Goal: Transaction & Acquisition: Purchase product/service

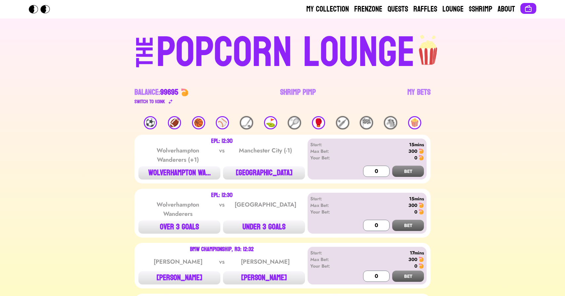
click at [268, 125] on div "⛳️" at bounding box center [270, 122] width 13 height 13
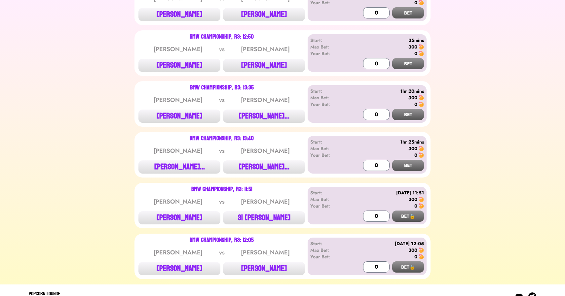
scroll to position [167, 0]
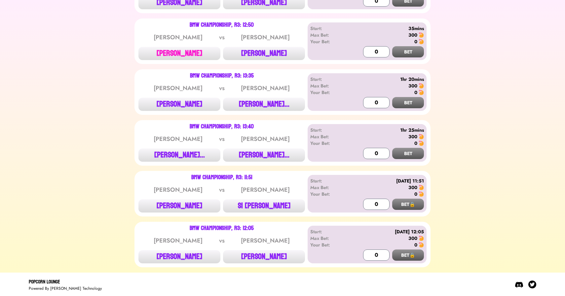
click at [176, 56] on button "[PERSON_NAME]" at bounding box center [179, 53] width 82 height 13
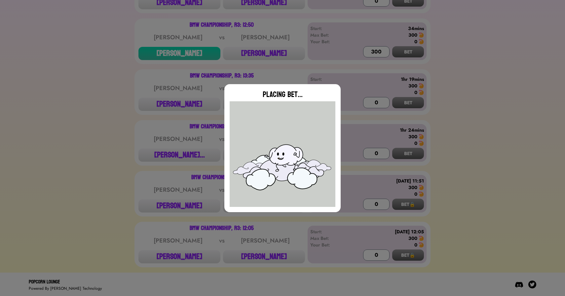
type input "0"
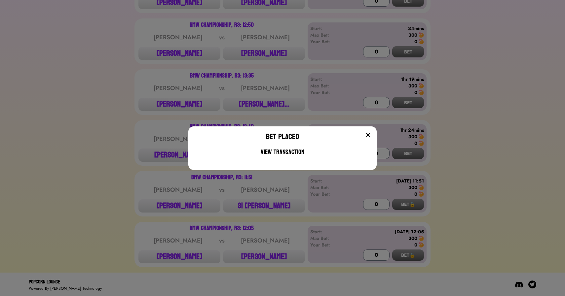
click at [161, 91] on div "Bet Placed View Transaction" at bounding box center [282, 148] width 565 height 296
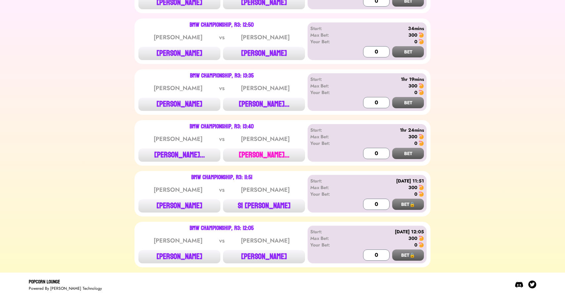
click at [251, 159] on button "[PERSON_NAME]..." at bounding box center [264, 155] width 82 height 13
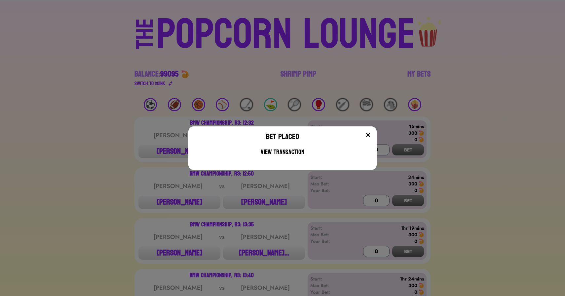
scroll to position [0, 0]
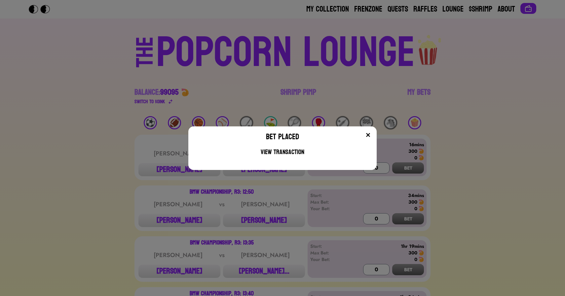
click at [160, 81] on div "Bet Placed View Transaction" at bounding box center [282, 148] width 565 height 296
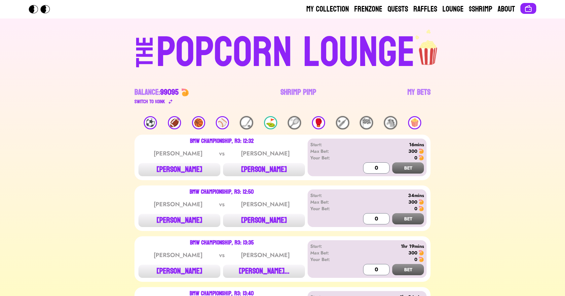
scroll to position [167, 0]
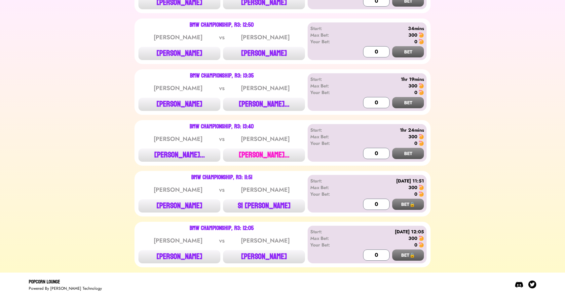
click at [264, 153] on button "[PERSON_NAME]..." at bounding box center [264, 155] width 82 height 13
type input "300"
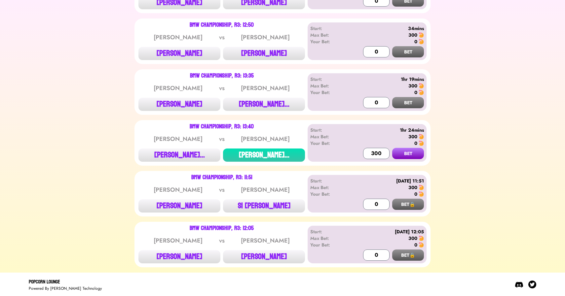
click at [392, 148] on button "BET" at bounding box center [408, 153] width 32 height 11
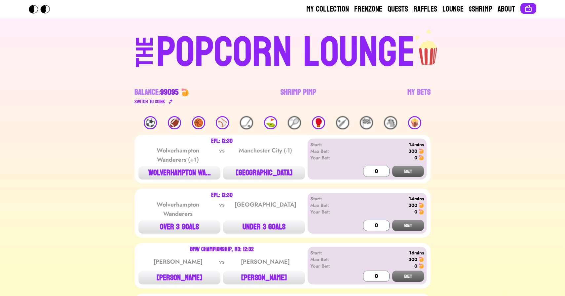
click at [320, 122] on div "🥊" at bounding box center [318, 122] width 13 height 13
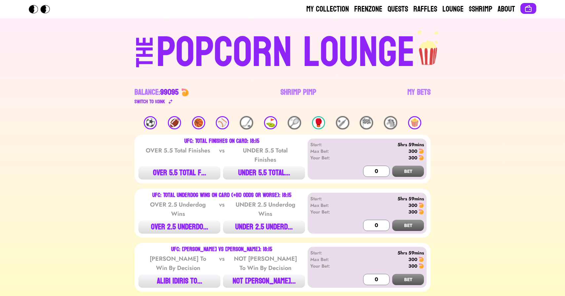
click at [416, 123] on div "🍿" at bounding box center [414, 122] width 13 height 13
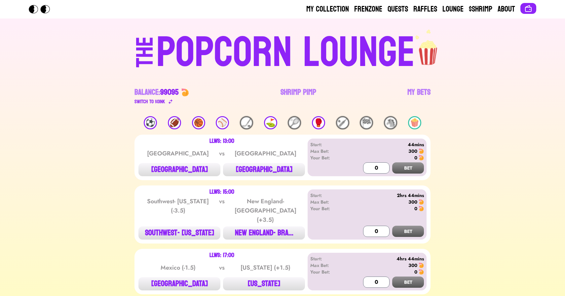
scroll to position [72, 0]
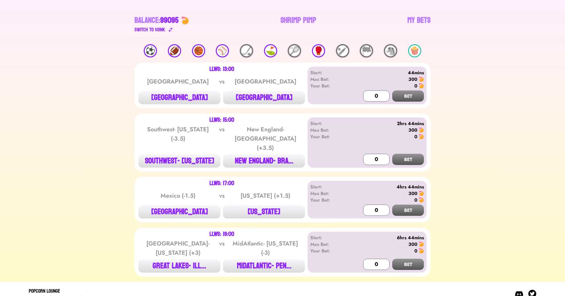
click at [221, 47] on div "⚾️" at bounding box center [222, 50] width 13 height 13
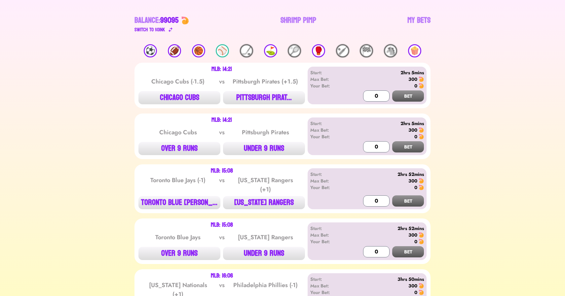
click at [198, 48] on div "🏀" at bounding box center [198, 50] width 13 height 13
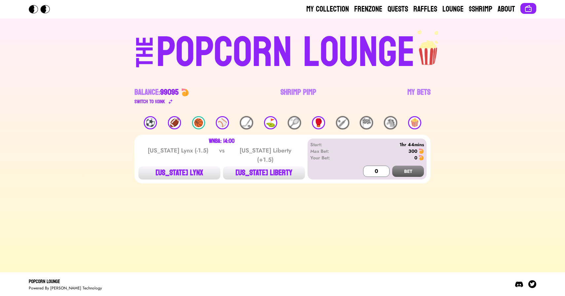
click at [174, 125] on div "🏈" at bounding box center [174, 122] width 13 height 13
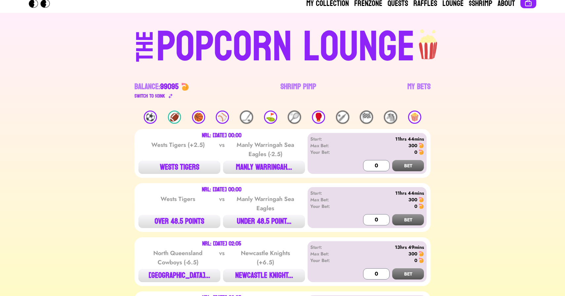
scroll to position [7, 0]
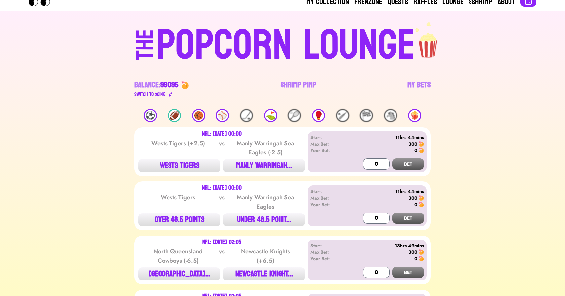
click at [146, 117] on div "⚽️" at bounding box center [150, 115] width 13 height 13
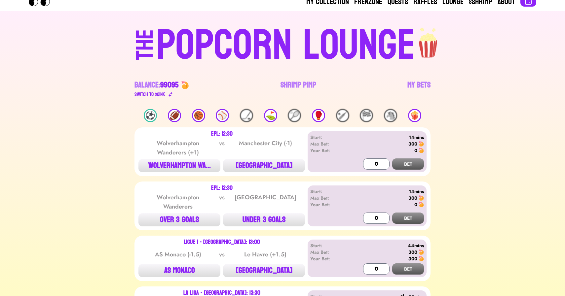
click at [146, 117] on div "⚽️" at bounding box center [150, 115] width 13 height 13
click at [152, 114] on div "⚽️" at bounding box center [150, 115] width 13 height 13
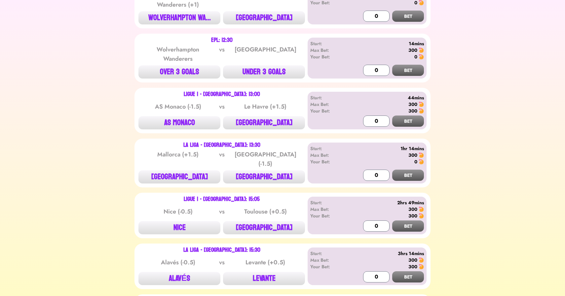
scroll to position [0, 0]
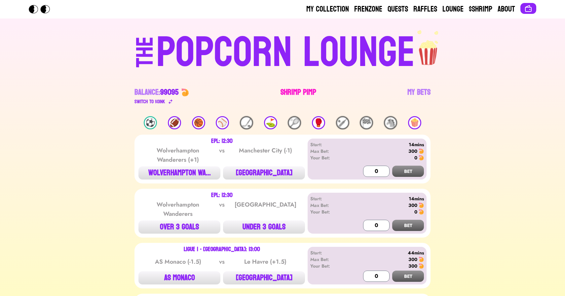
click at [290, 95] on link "Shrimp Pimp" at bounding box center [298, 96] width 36 height 18
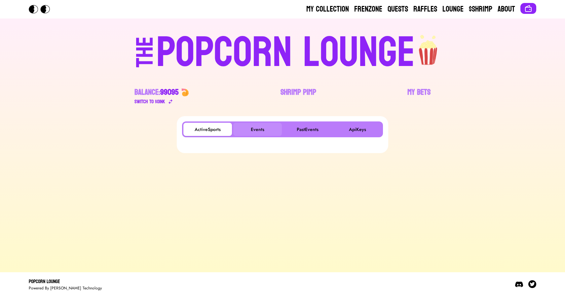
click at [250, 125] on button "Events" at bounding box center [257, 129] width 49 height 13
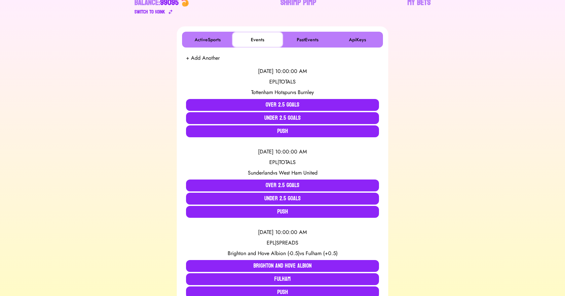
scroll to position [93, 0]
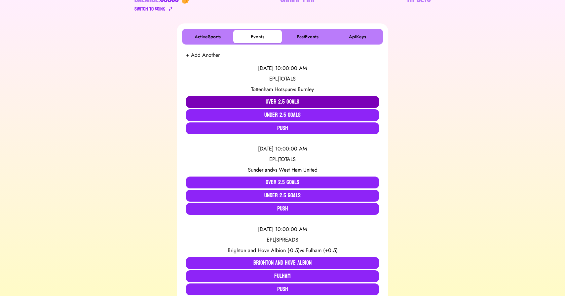
click at [254, 96] on button "Over 2.5 Goals" at bounding box center [282, 102] width 193 height 12
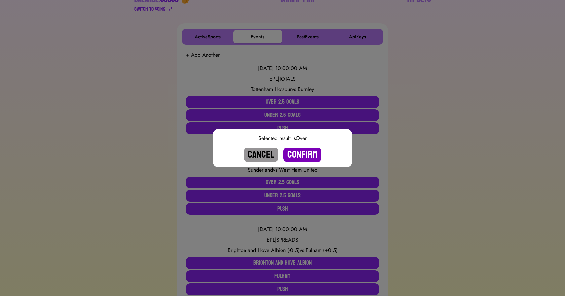
click at [298, 154] on button "Confirm" at bounding box center [302, 155] width 38 height 15
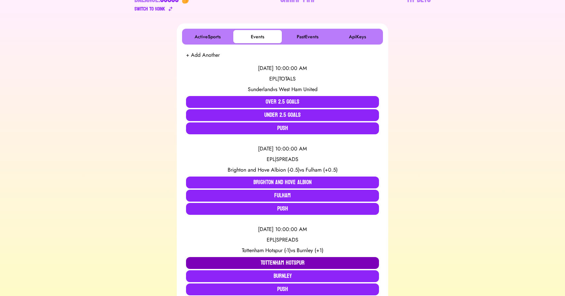
click at [264, 260] on button "Tottenham Hotspur" at bounding box center [282, 263] width 193 height 12
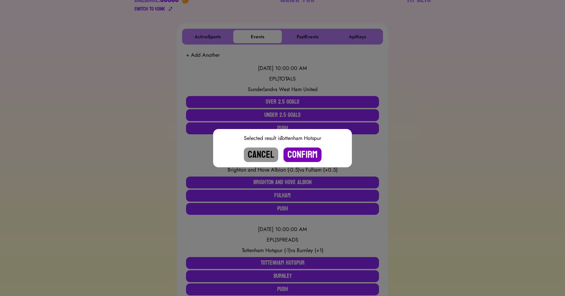
click at [304, 153] on button "Confirm" at bounding box center [302, 155] width 38 height 15
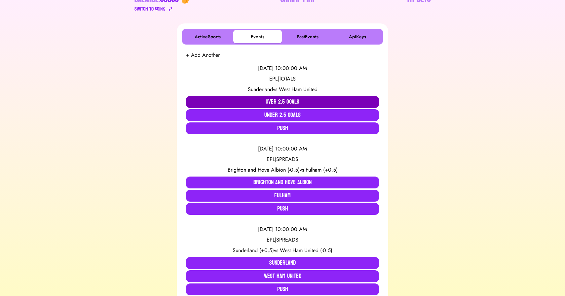
click at [225, 102] on button "Over 2.5 Goals" at bounding box center [282, 102] width 193 height 12
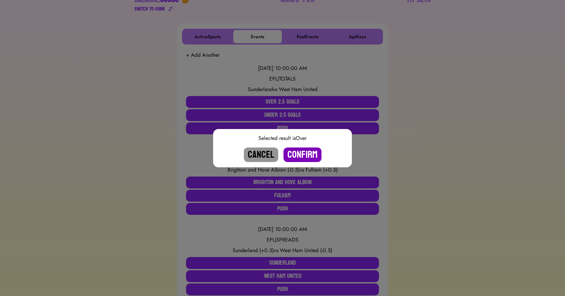
click at [300, 155] on button "Confirm" at bounding box center [302, 155] width 38 height 15
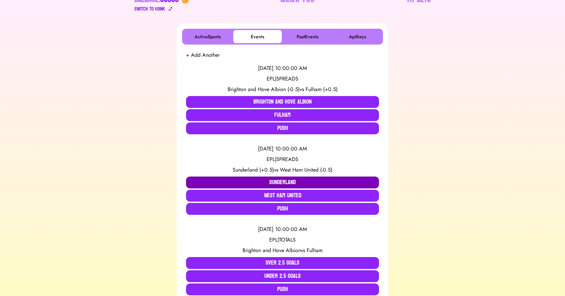
click at [269, 180] on button "Sunderland" at bounding box center [282, 183] width 193 height 12
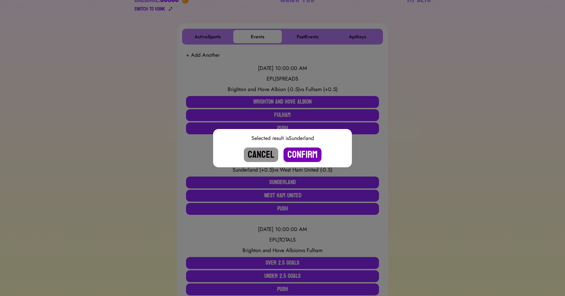
click at [301, 153] on button "Confirm" at bounding box center [302, 155] width 38 height 15
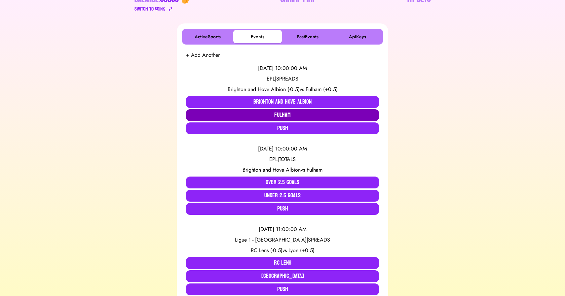
click at [268, 115] on button "Fulham" at bounding box center [282, 115] width 193 height 12
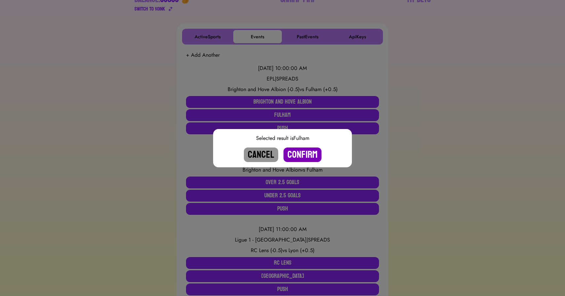
click at [297, 151] on button "Confirm" at bounding box center [302, 155] width 38 height 15
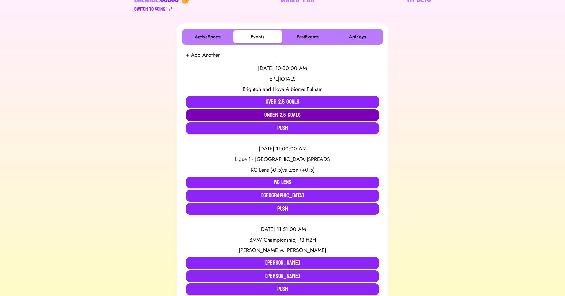
click at [265, 113] on button "Under 2.5 Goals" at bounding box center [282, 115] width 193 height 12
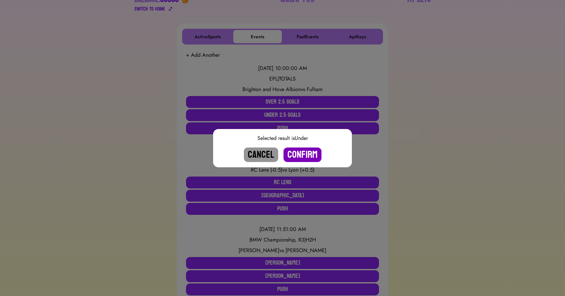
click at [299, 154] on button "Confirm" at bounding box center [302, 155] width 38 height 15
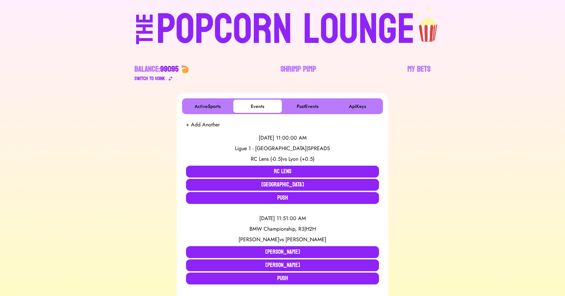
scroll to position [0, 0]
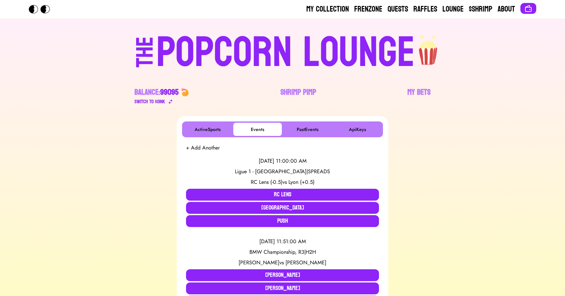
click at [202, 59] on div "POPCORN LOUNGE" at bounding box center [285, 53] width 259 height 42
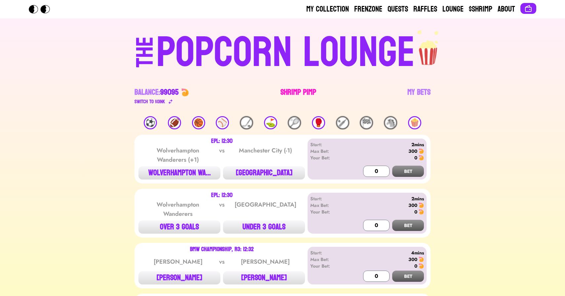
click at [289, 94] on link "Shrimp Pimp" at bounding box center [298, 96] width 36 height 18
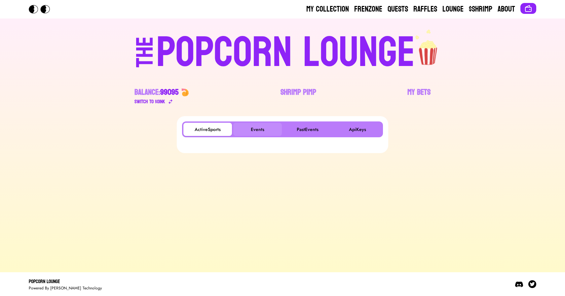
click at [260, 131] on button "Events" at bounding box center [257, 129] width 49 height 13
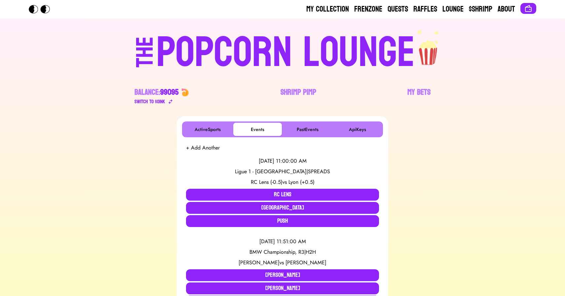
click at [233, 52] on div "POPCORN LOUNGE" at bounding box center [285, 53] width 259 height 42
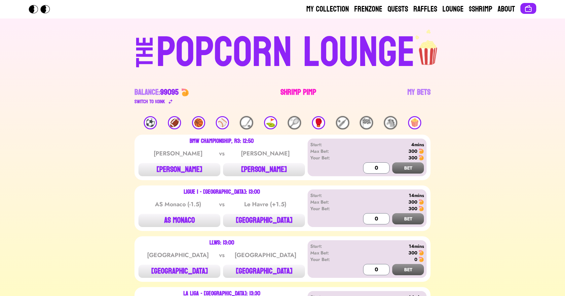
click at [292, 97] on link "Shrimp Pimp" at bounding box center [298, 96] width 36 height 18
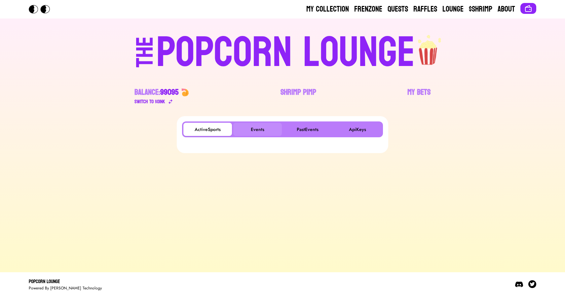
click at [261, 133] on button "Events" at bounding box center [257, 129] width 49 height 13
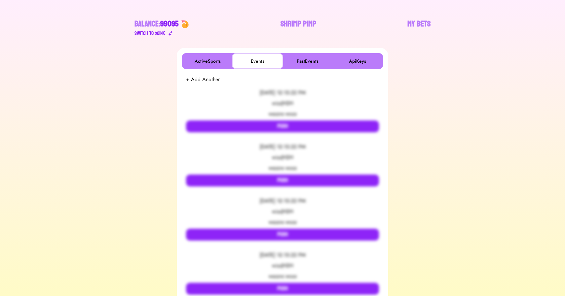
scroll to position [82, 0]
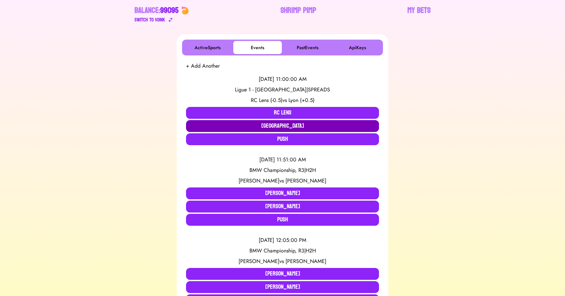
click at [231, 126] on button "Lyon" at bounding box center [282, 126] width 193 height 12
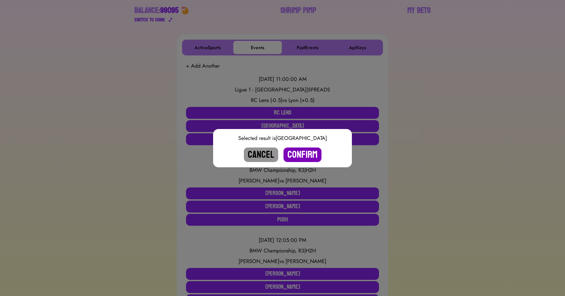
click at [302, 158] on button "Confirm" at bounding box center [302, 155] width 38 height 15
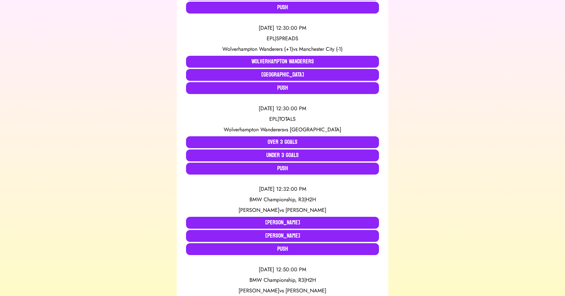
scroll to position [0, 0]
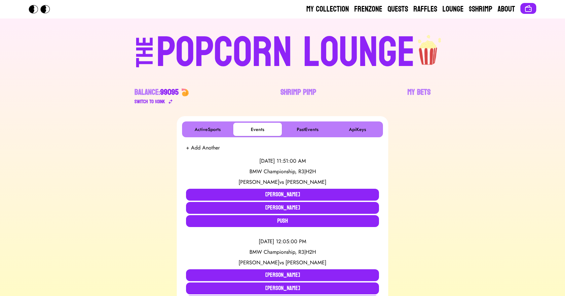
click at [169, 49] on div "POPCORN LOUNGE" at bounding box center [285, 53] width 259 height 42
